Goal: Transaction & Acquisition: Subscribe to service/newsletter

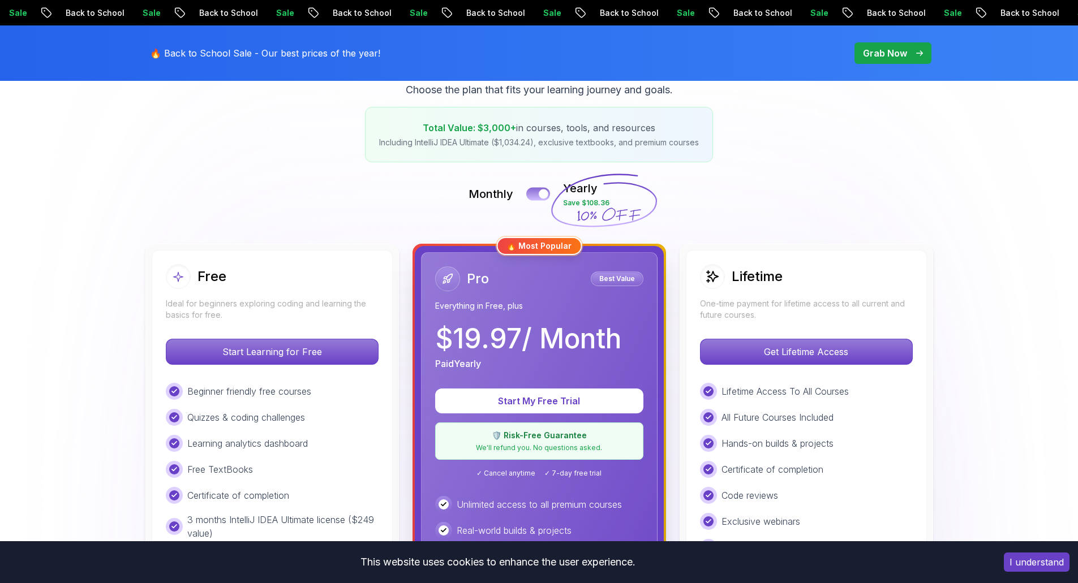
click at [544, 196] on div at bounding box center [544, 195] width 10 height 10
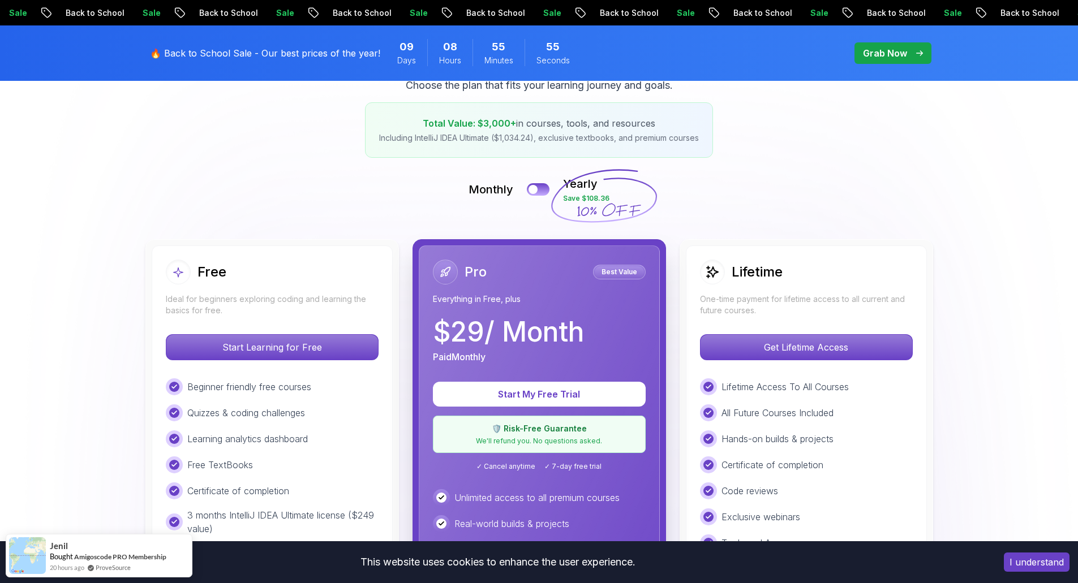
scroll to position [113, 0]
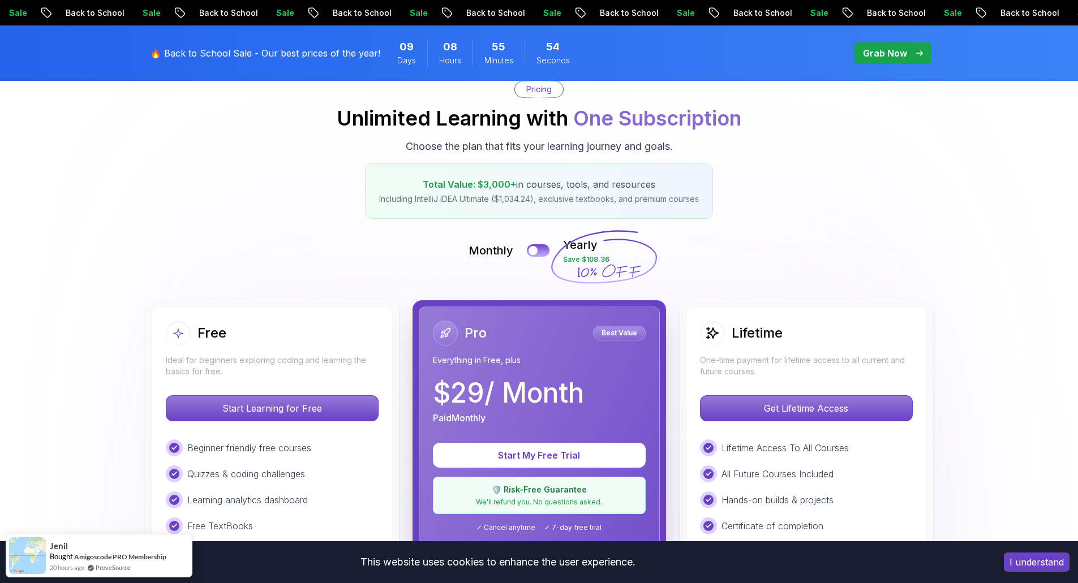
click at [535, 242] on div "Monthly Yearly Save $108.36" at bounding box center [539, 250] width 792 height 27
click at [535, 254] on div at bounding box center [533, 251] width 10 height 10
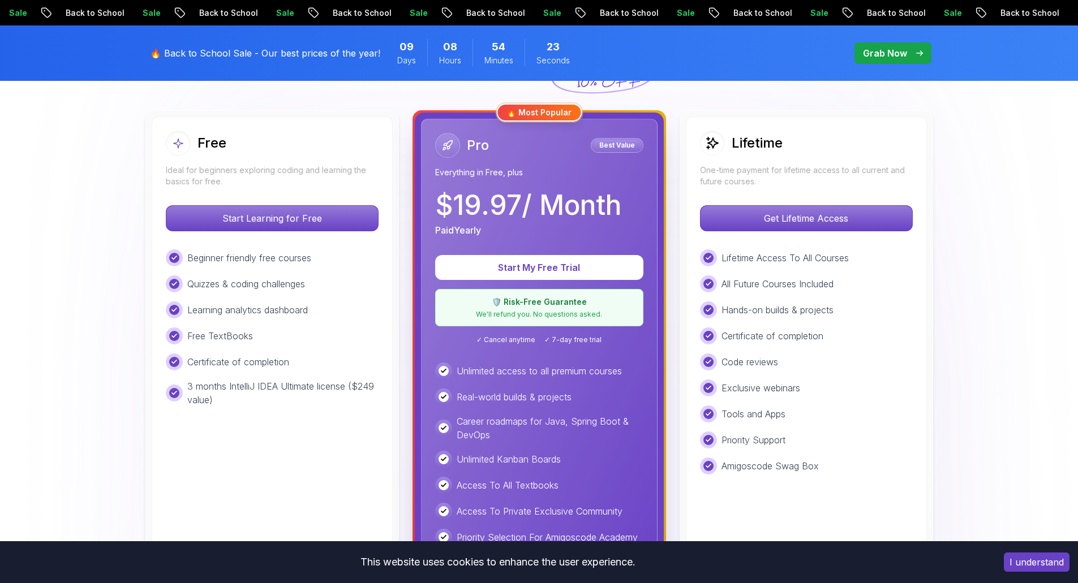
scroll to position [283, 0]
